Goal: Task Accomplishment & Management: Manage account settings

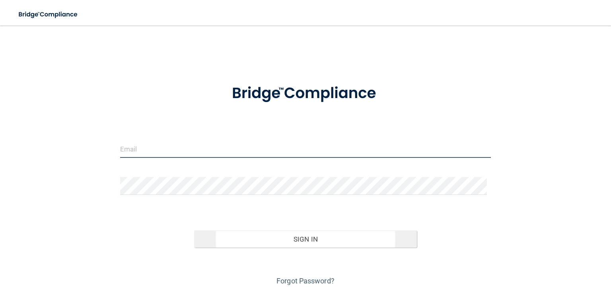
type input "[EMAIL_ADDRESS][DOMAIN_NAME]"
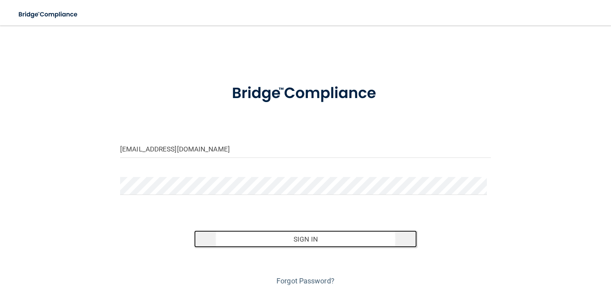
click at [211, 236] on button "Sign In" at bounding box center [305, 239] width 222 height 18
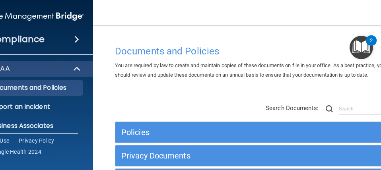
click at [369, 80] on div "You are required by law to create and maintain copies of these documents on fil…" at bounding box center [254, 70] width 291 height 19
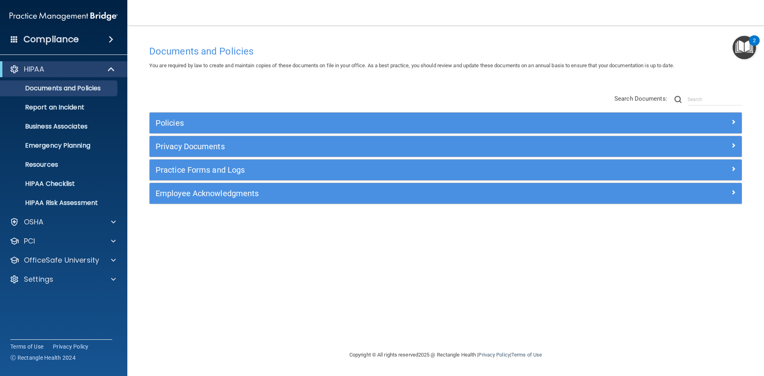
click at [66, 38] on h4 "Compliance" at bounding box center [50, 39] width 55 height 11
click at [22, 43] on div "Compliance" at bounding box center [63, 40] width 127 height 18
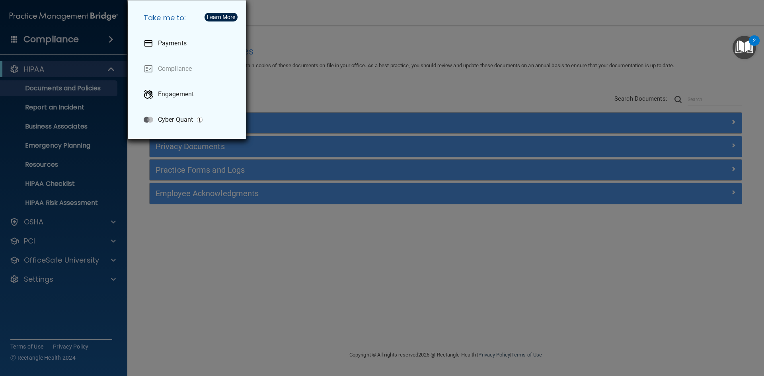
click at [272, 228] on div "Take me to: Payments Compliance Engagement Cyber Quant" at bounding box center [382, 188] width 764 height 376
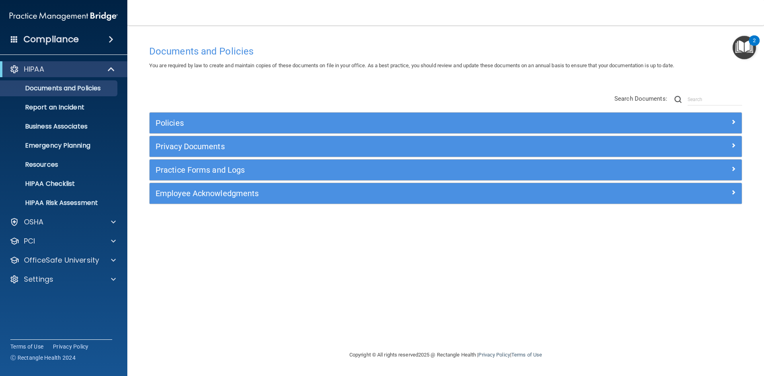
click at [166, 131] on div "Policies" at bounding box center [446, 123] width 592 height 21
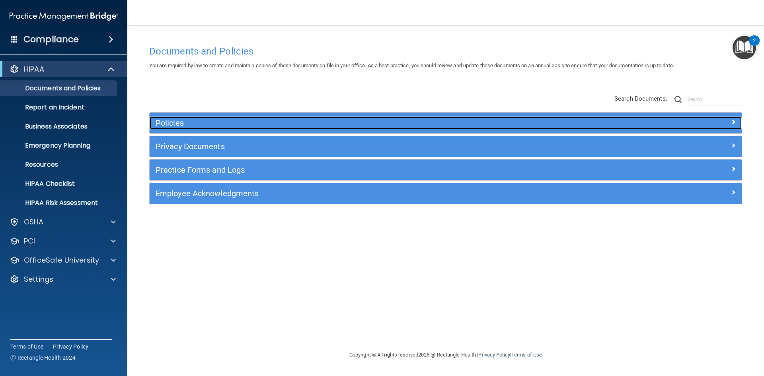
click at [166, 123] on h5 "Policies" at bounding box center [372, 123] width 432 height 9
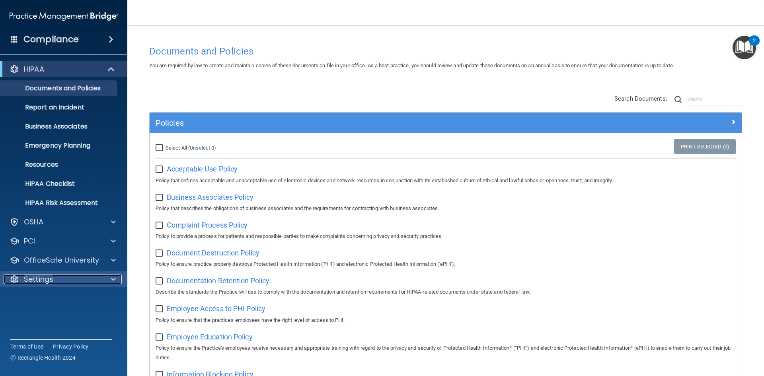
click at [49, 277] on p "Settings" at bounding box center [38, 280] width 29 height 10
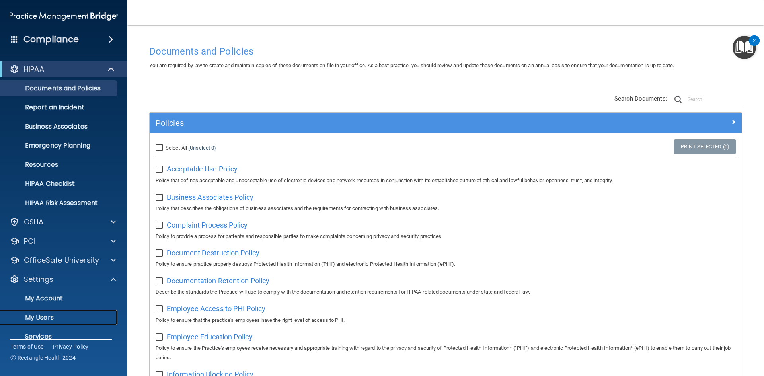
click at [58, 290] on p "My Users" at bounding box center [59, 318] width 109 height 8
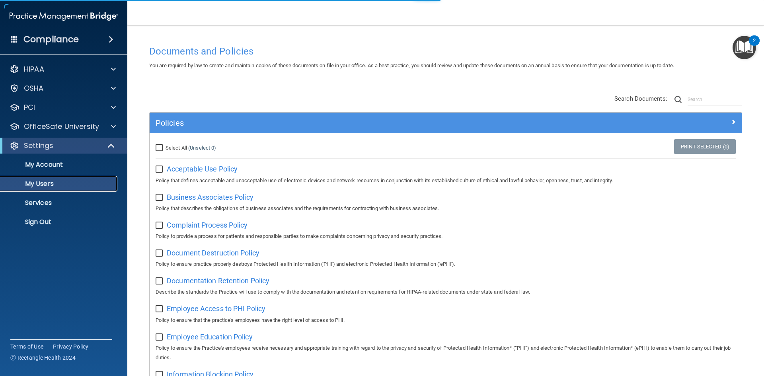
select select "20"
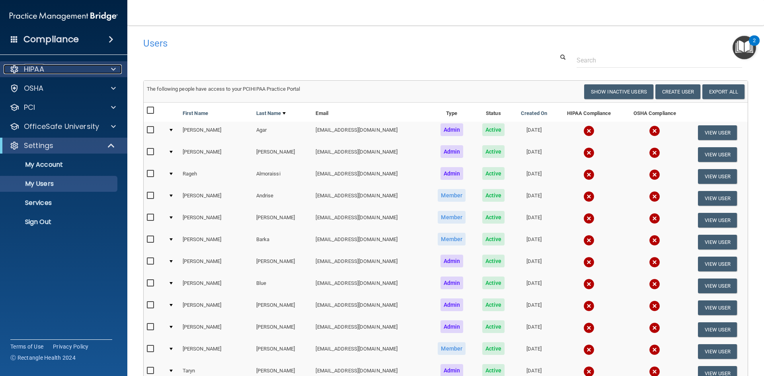
click at [79, 67] on div "HIPAA" at bounding box center [53, 69] width 99 height 10
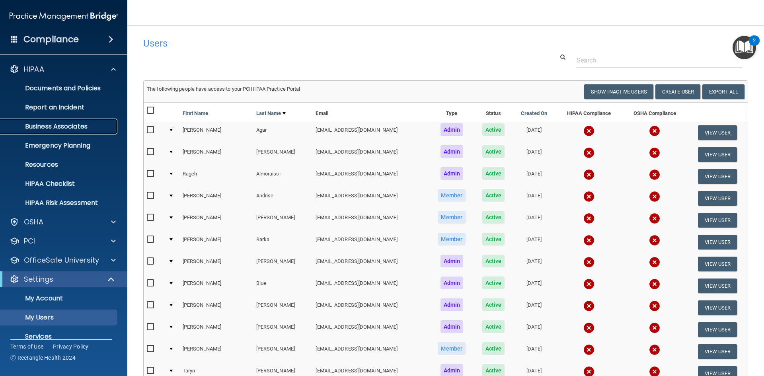
click at [75, 125] on p "Business Associates" at bounding box center [59, 127] width 109 height 8
